Goal: Information Seeking & Learning: Learn about a topic

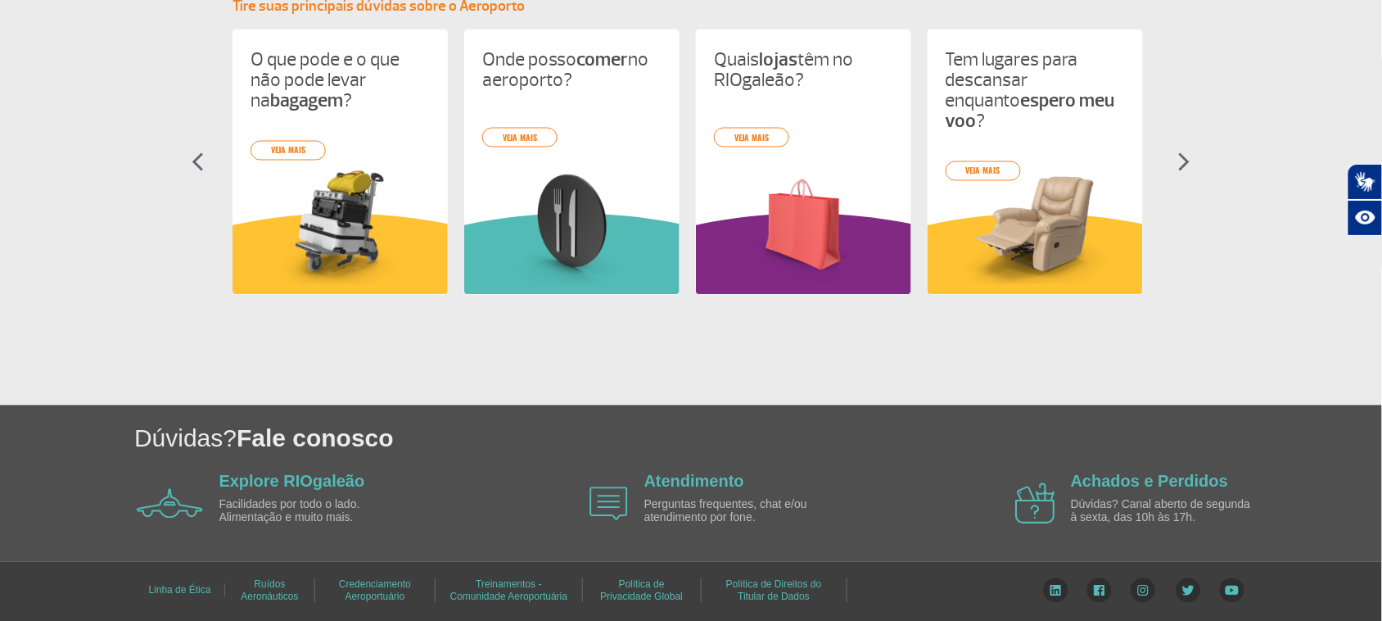
scroll to position [672, 0]
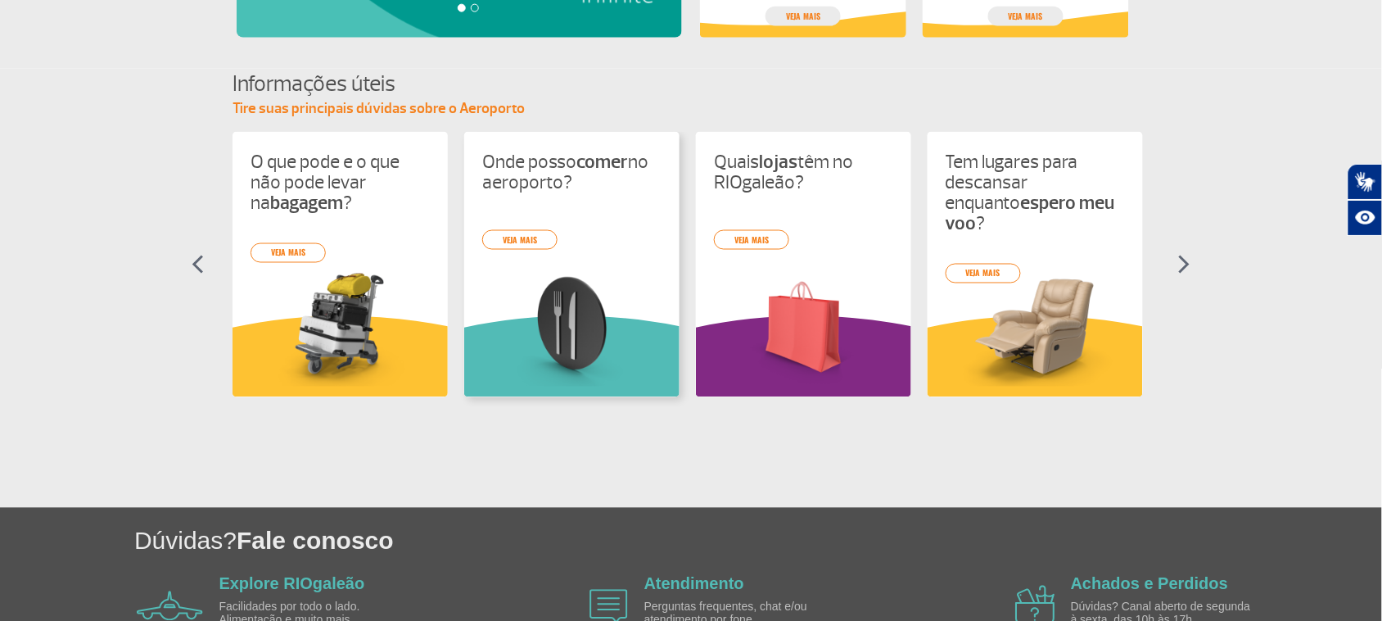
click at [615, 289] on img at bounding box center [571, 327] width 179 height 117
click at [978, 264] on link "veja mais" at bounding box center [983, 274] width 75 height 20
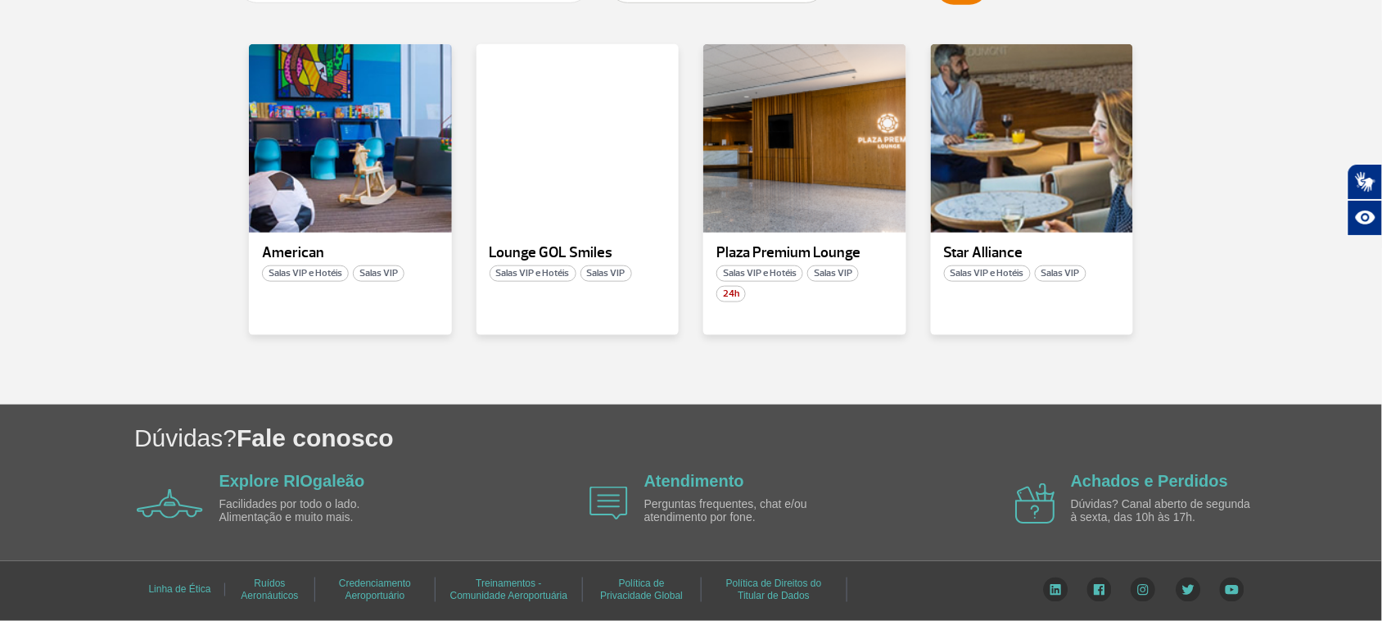
scroll to position [274, 0]
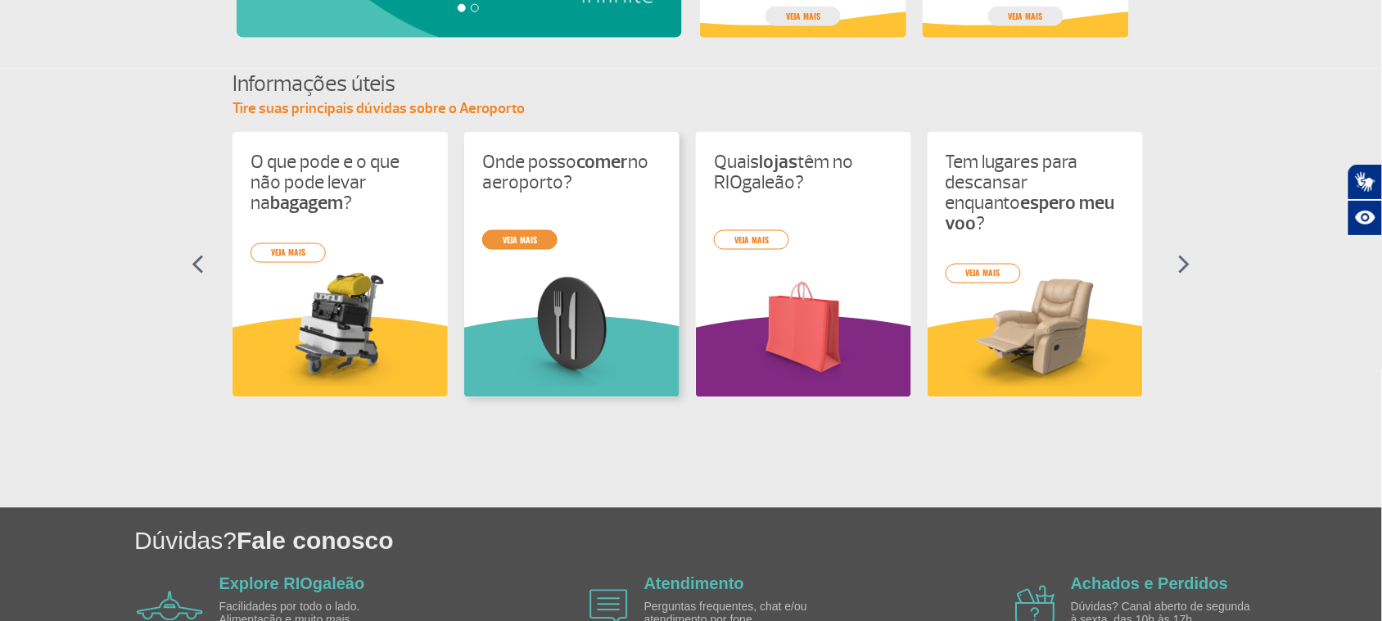
click at [491, 244] on link "veja mais" at bounding box center [519, 240] width 75 height 20
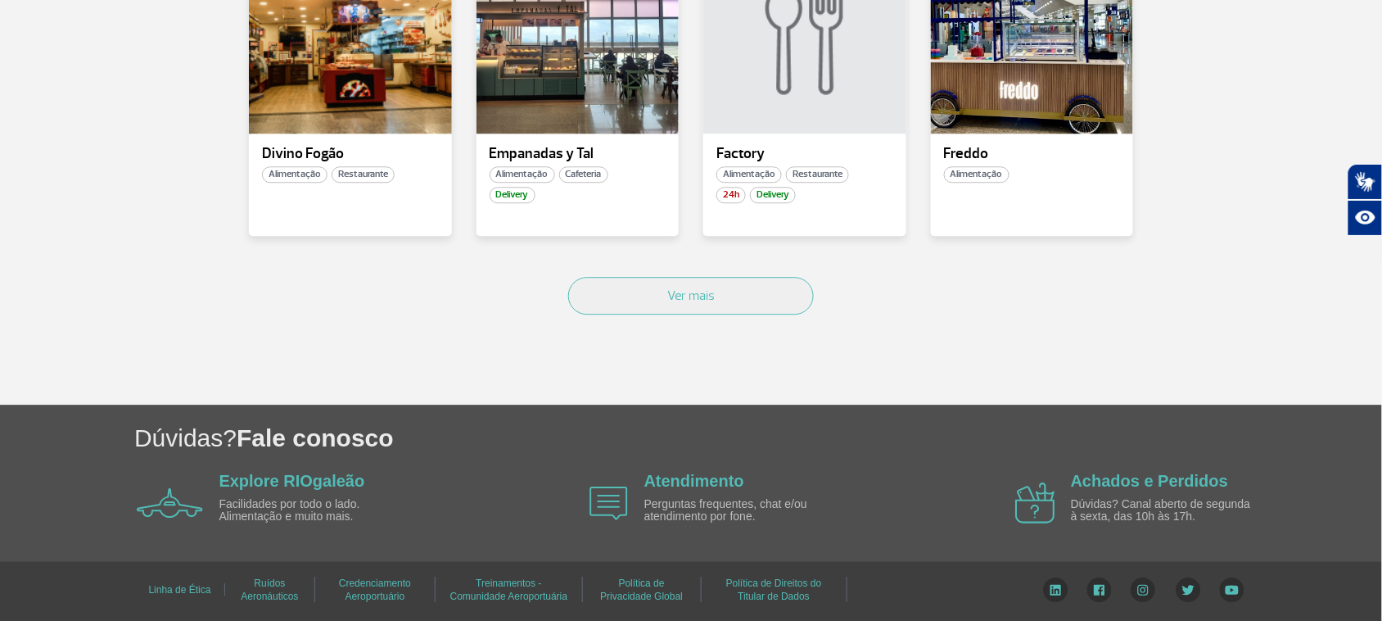
scroll to position [888, 0]
